Goal: Task Accomplishment & Management: Manage account settings

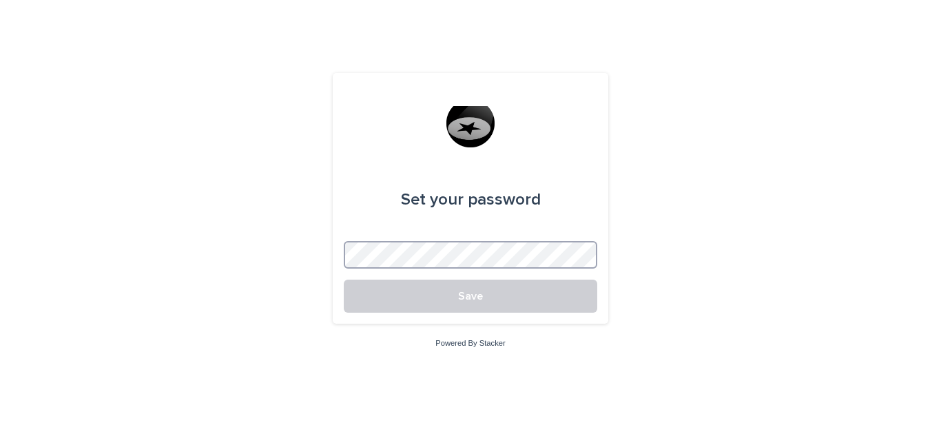
click at [344, 280] on button "Save" at bounding box center [470, 296] width 253 height 33
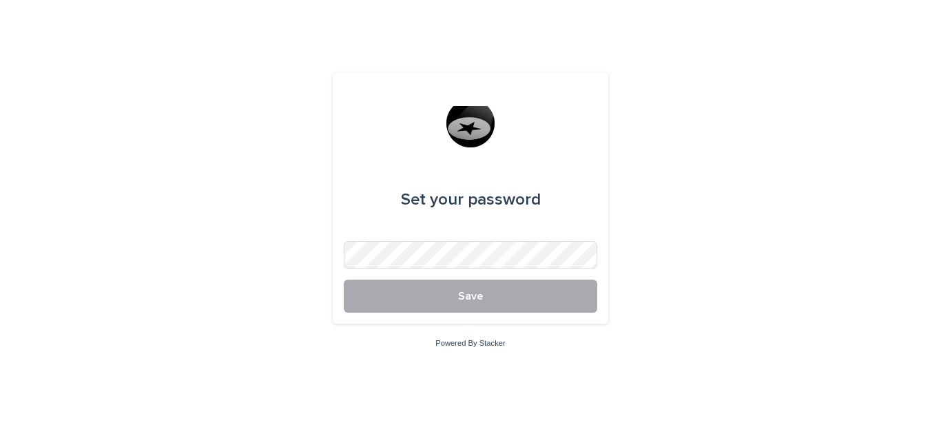
click at [398, 307] on button "Save" at bounding box center [470, 296] width 253 height 33
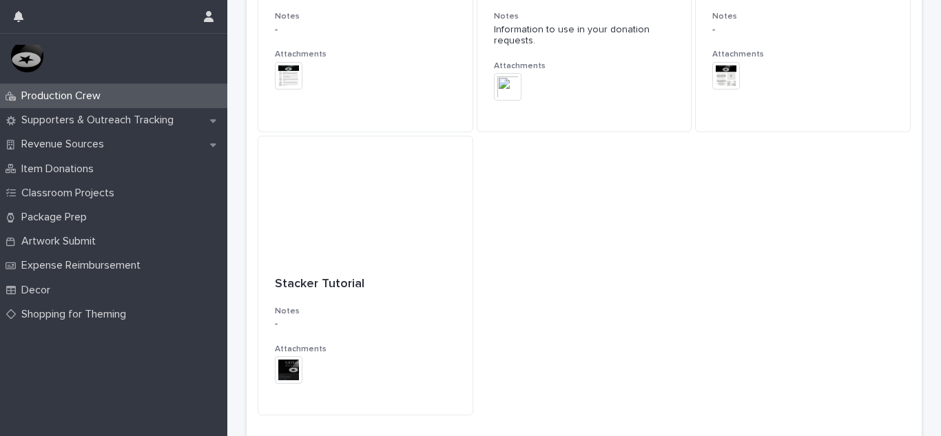
scroll to position [1527, 0]
